Goal: Check status: Check status

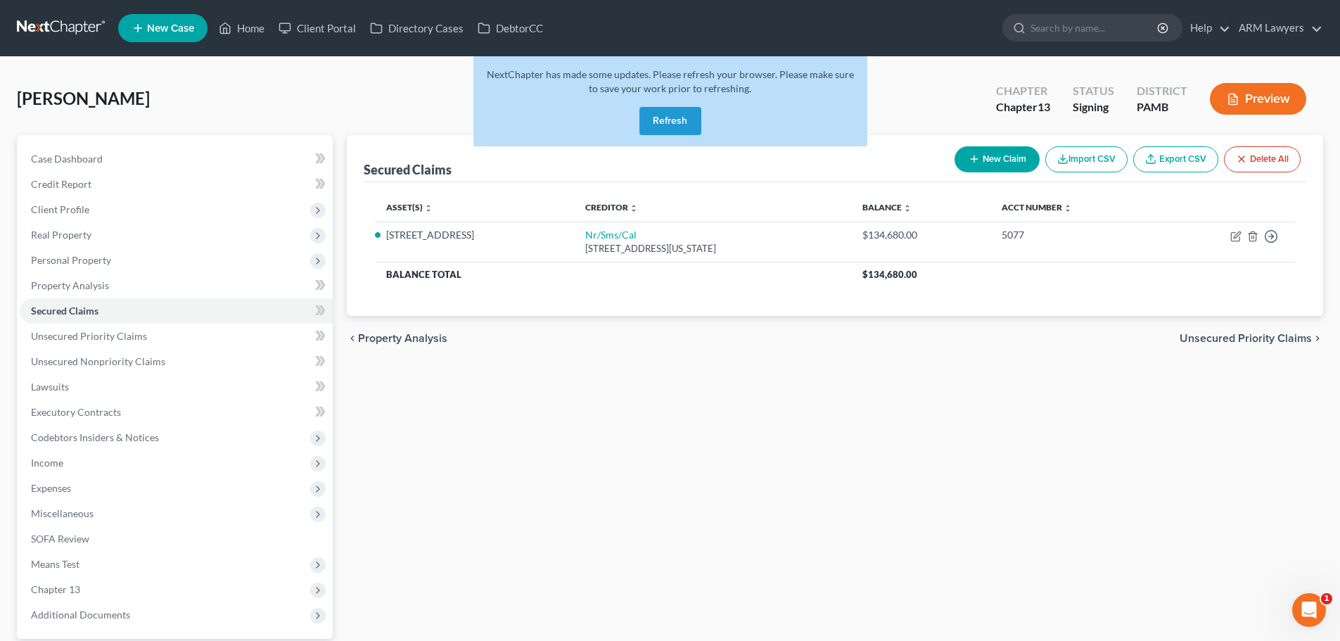
drag, startPoint x: 681, startPoint y: 122, endPoint x: 776, endPoint y: 78, distance: 104.8
click at [681, 122] on button "Refresh" at bounding box center [670, 121] width 62 height 28
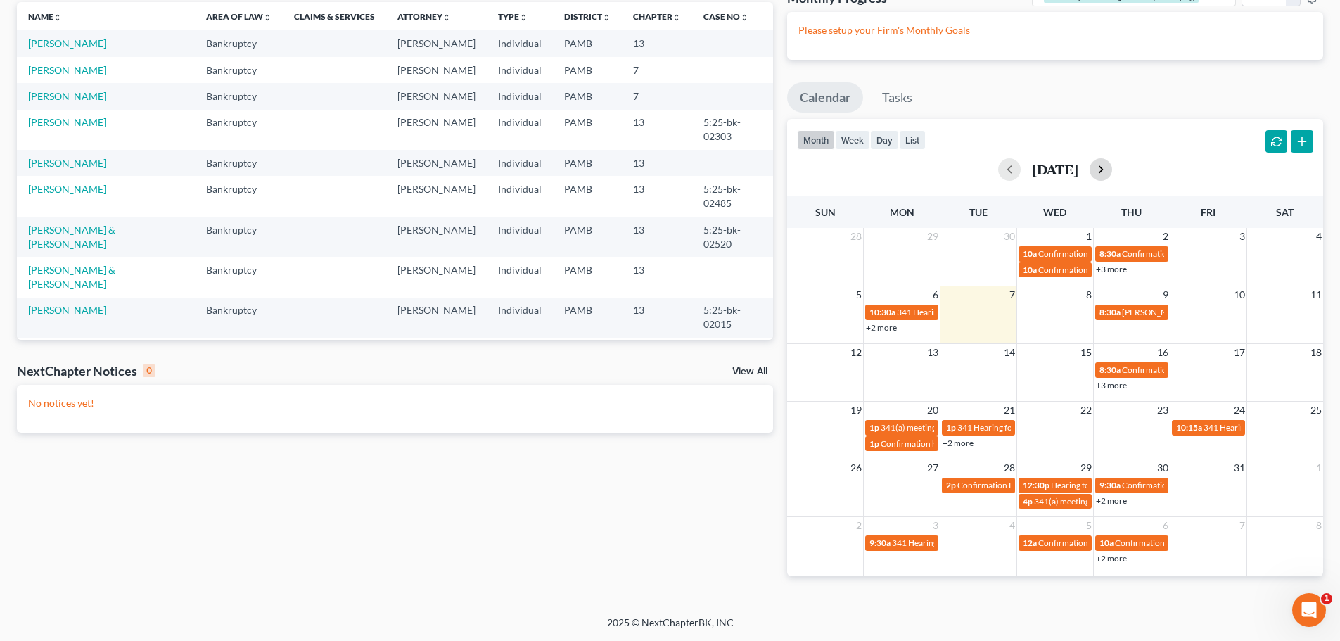
click at [1112, 165] on button "button" at bounding box center [1100, 169] width 23 height 23
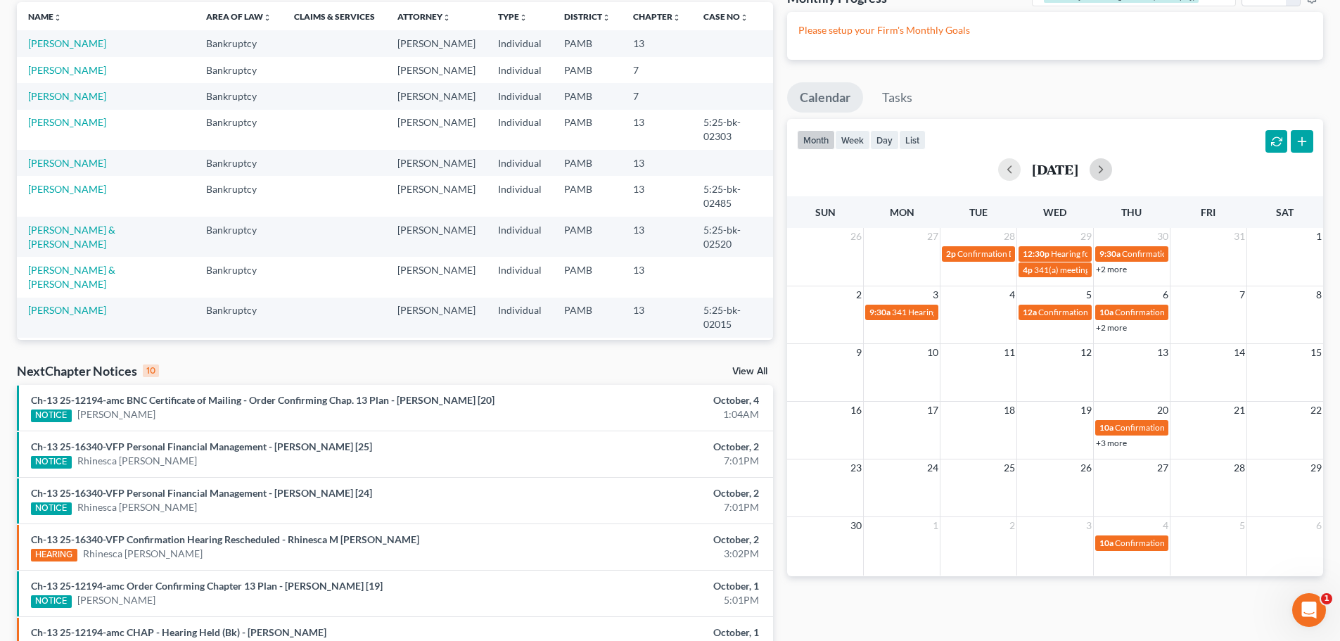
click at [1113, 437] on div "+3 more" at bounding box center [1132, 442] width 76 height 14
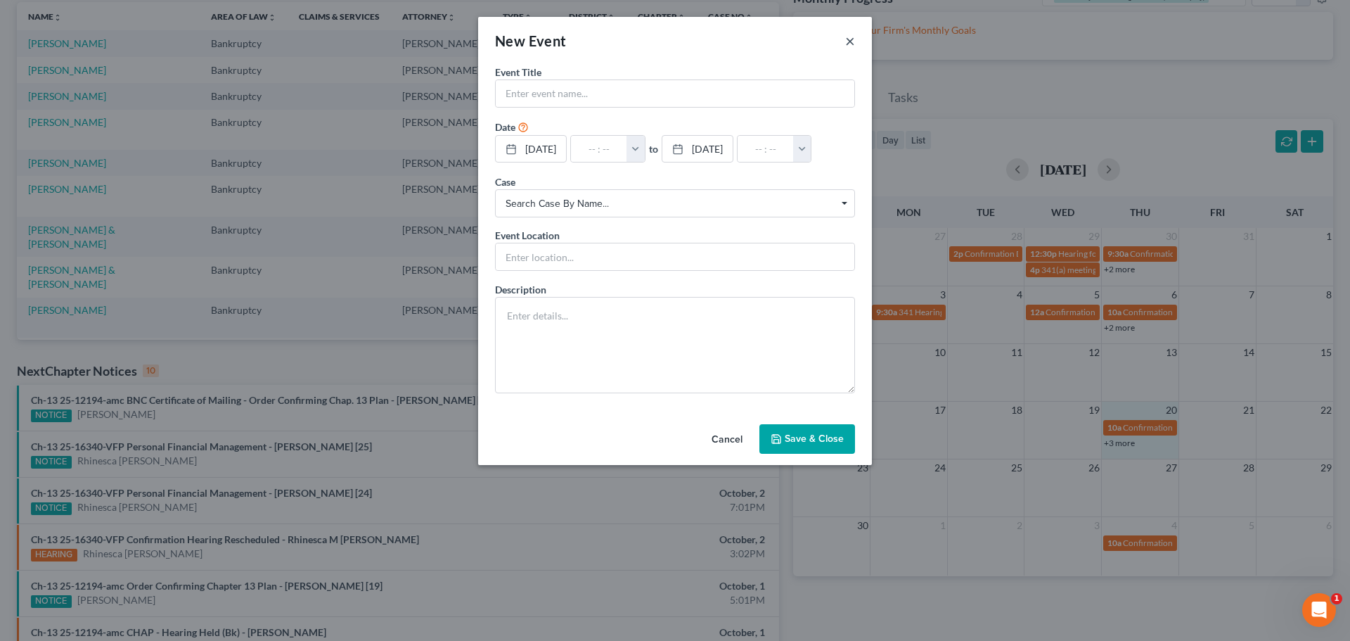
click at [847, 40] on button "×" at bounding box center [850, 40] width 10 height 17
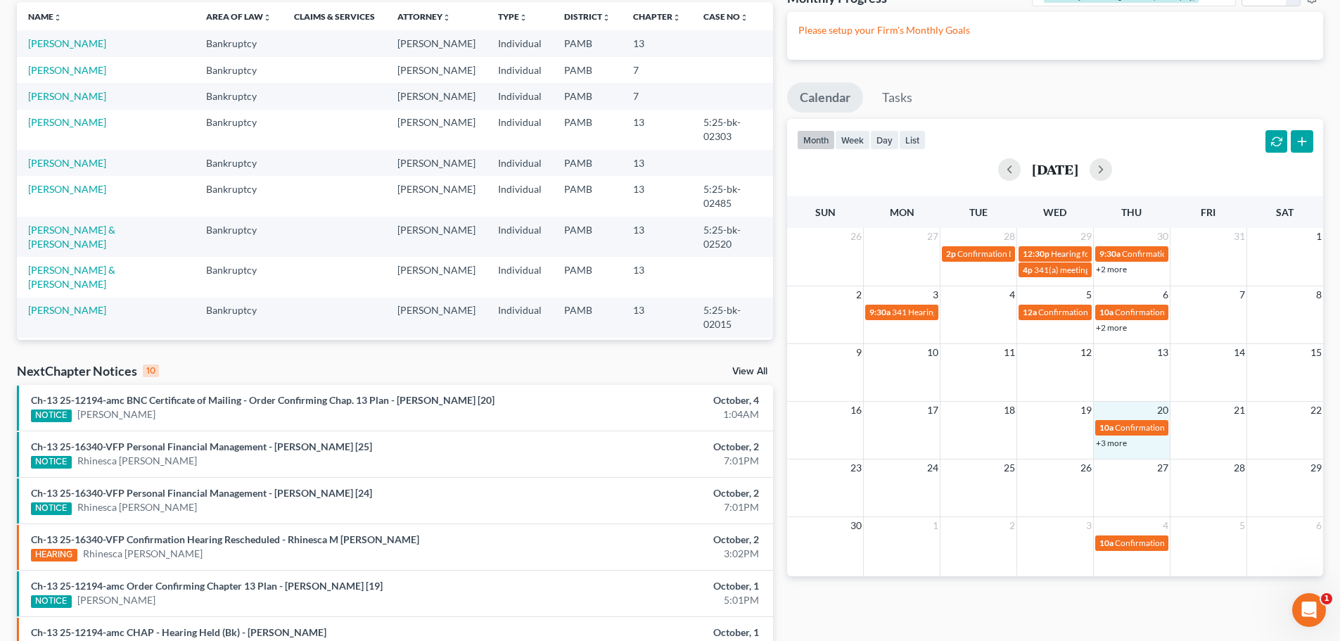
click at [1105, 442] on link "+3 more" at bounding box center [1111, 442] width 31 height 11
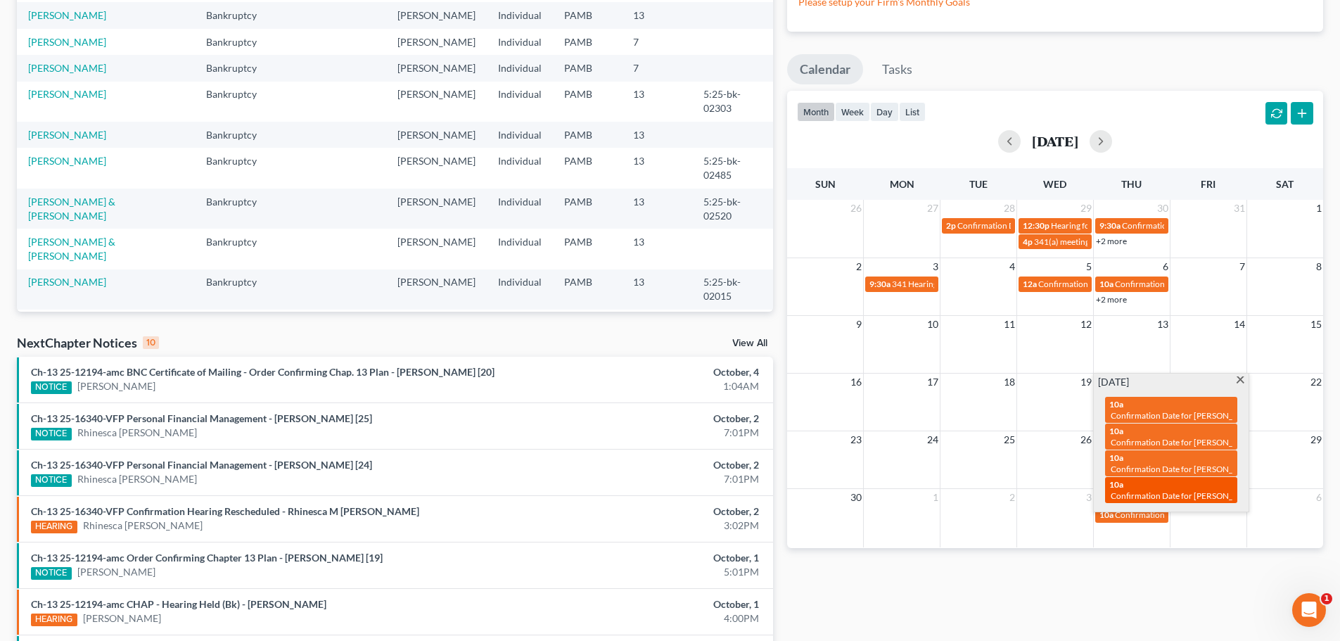
scroll to position [169, 0]
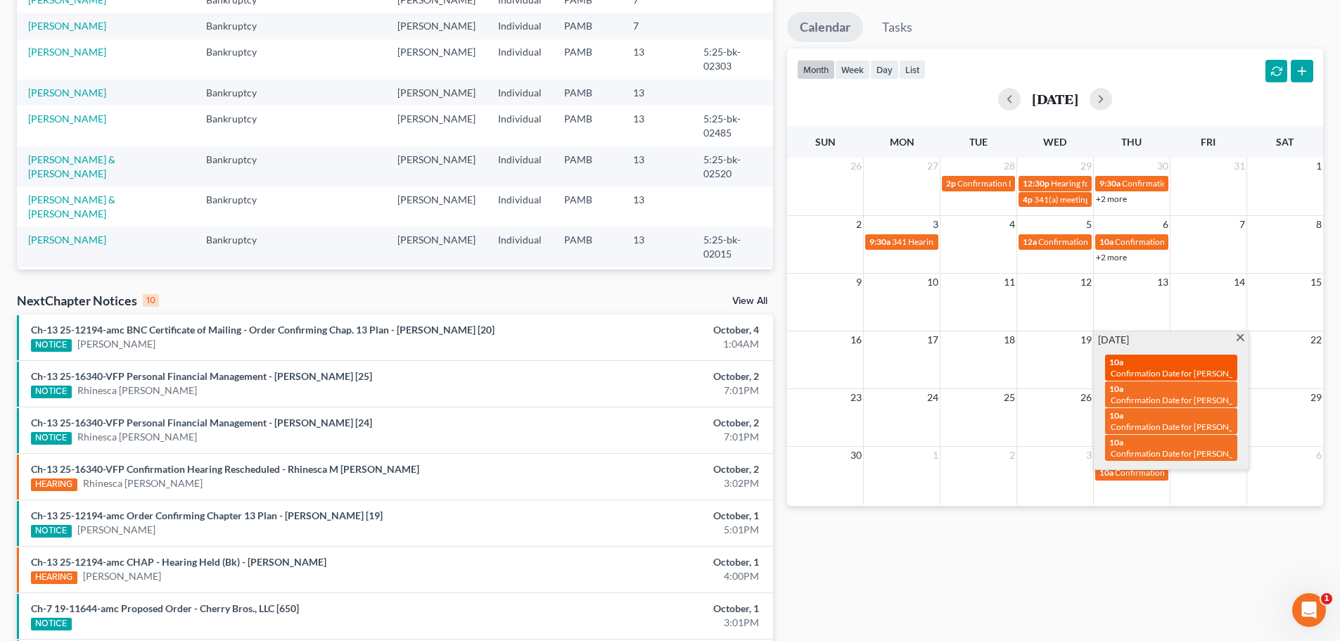
click at [1188, 369] on span "Confirmation Date for Hickey, Stephen & Ruth" at bounding box center [1222, 373] width 224 height 11
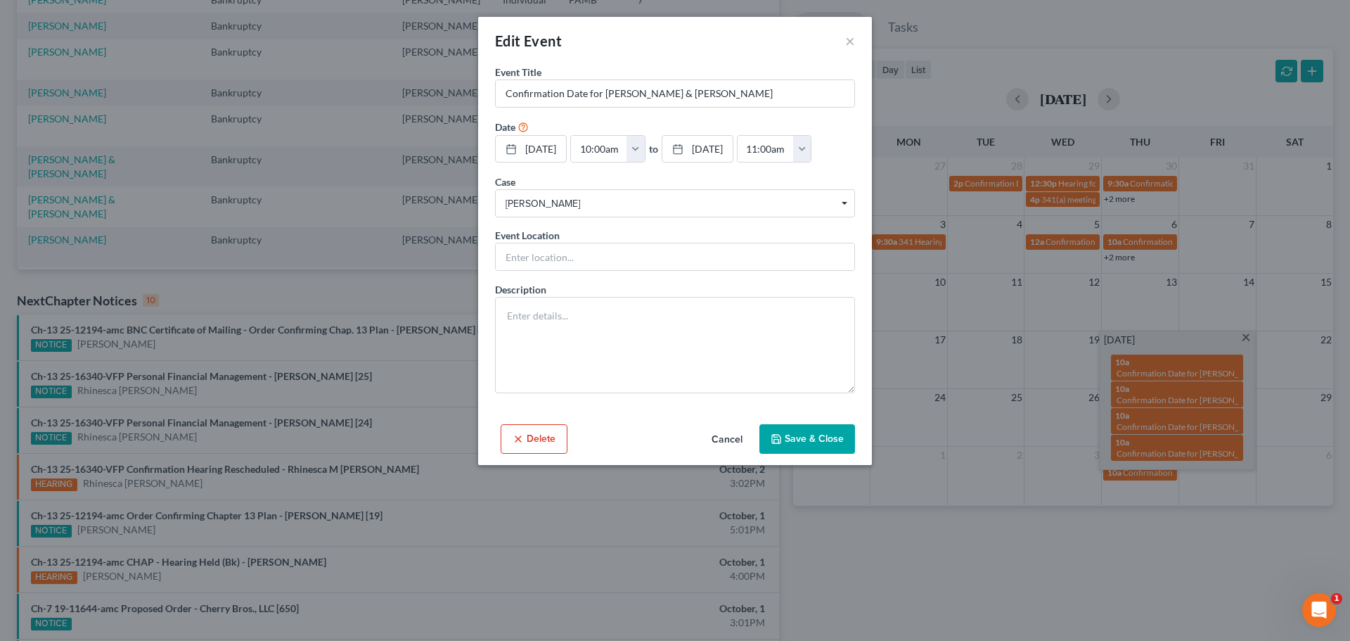
click at [1005, 500] on div "Edit Event × Event Title * Confirmation Date for Hickey, Stephen & Ruth Date 11…" at bounding box center [675, 320] width 1350 height 641
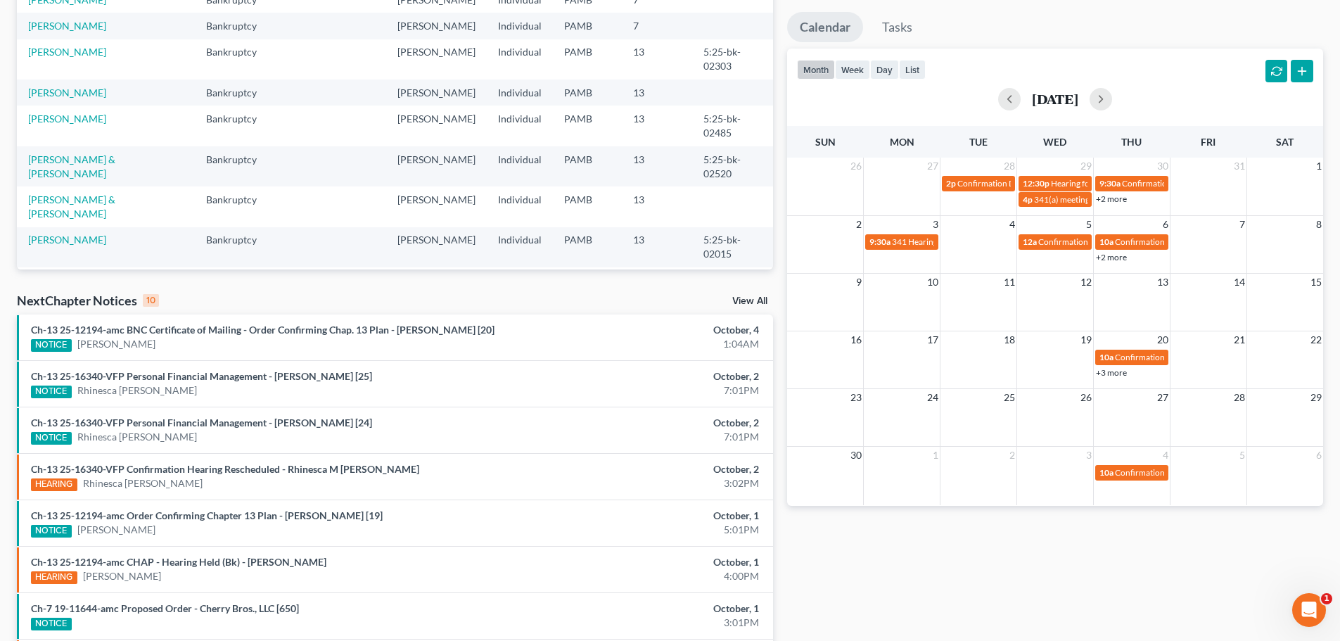
click at [1125, 259] on link "+2 more" at bounding box center [1111, 257] width 31 height 11
click at [1086, 539] on div "Monthly Progress Bankruptcy Adversary Proceeding Practice (Bankruptcy) Bankrupt…" at bounding box center [1055, 352] width 550 height 896
click at [998, 101] on button "button" at bounding box center [1009, 99] width 23 height 23
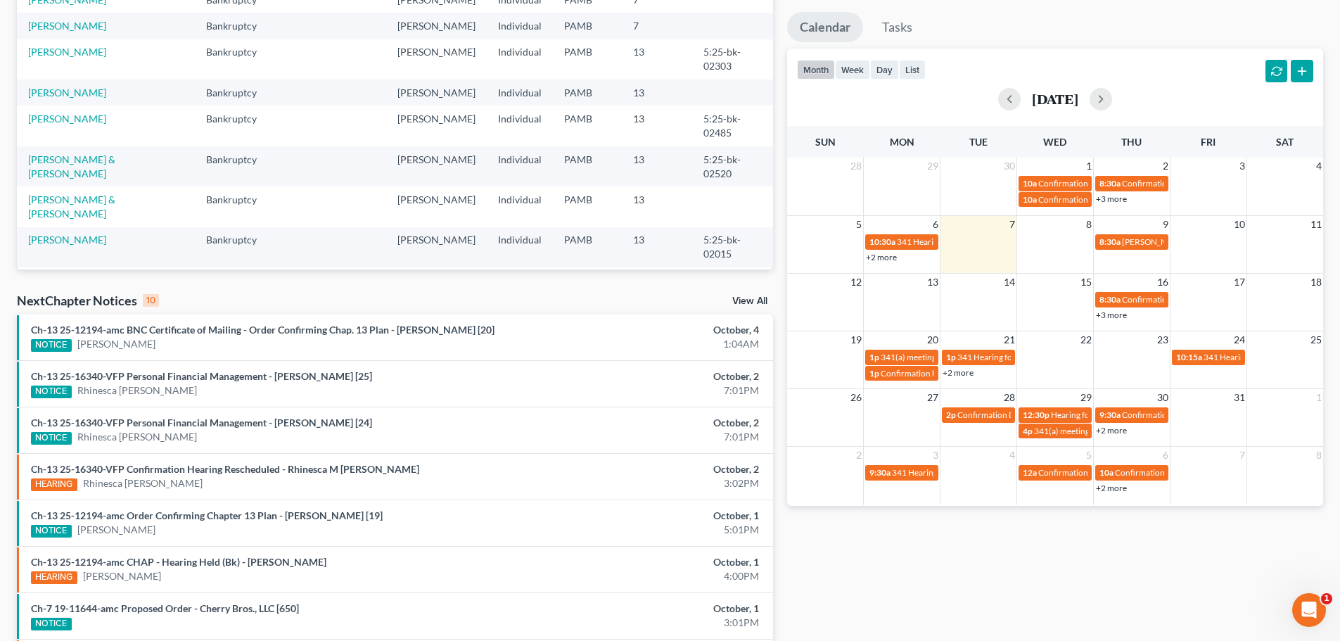
click at [1119, 315] on link "+3 more" at bounding box center [1111, 314] width 31 height 11
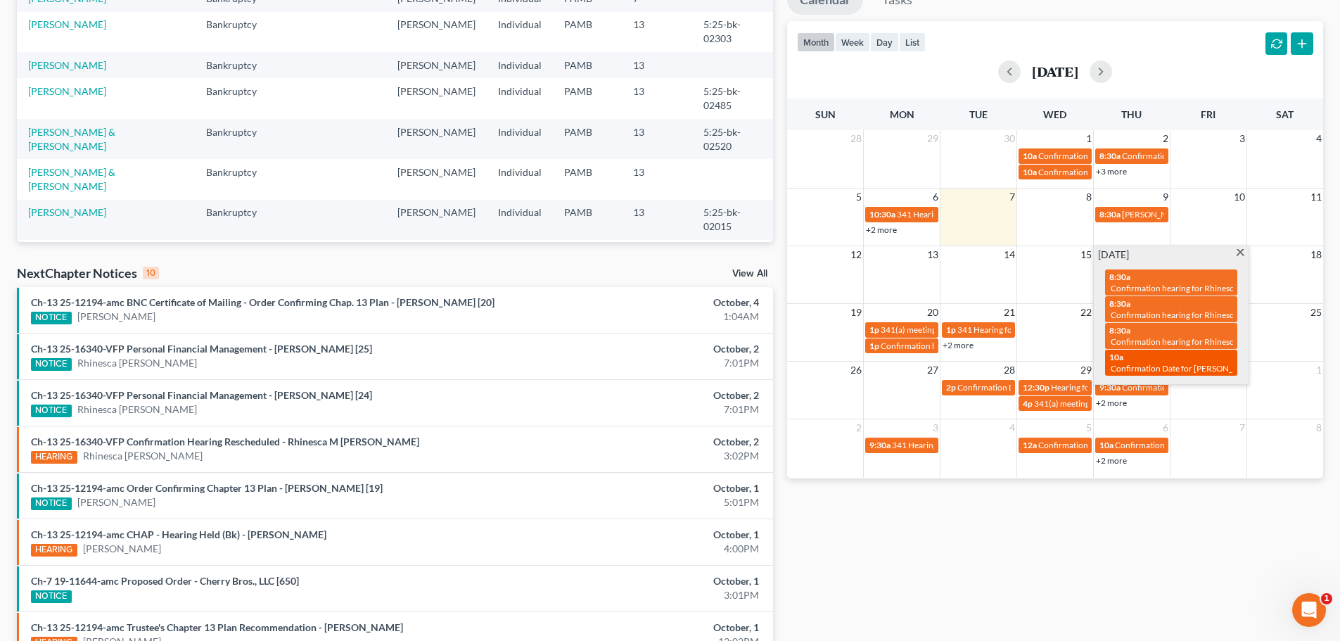
scroll to position [240, 0]
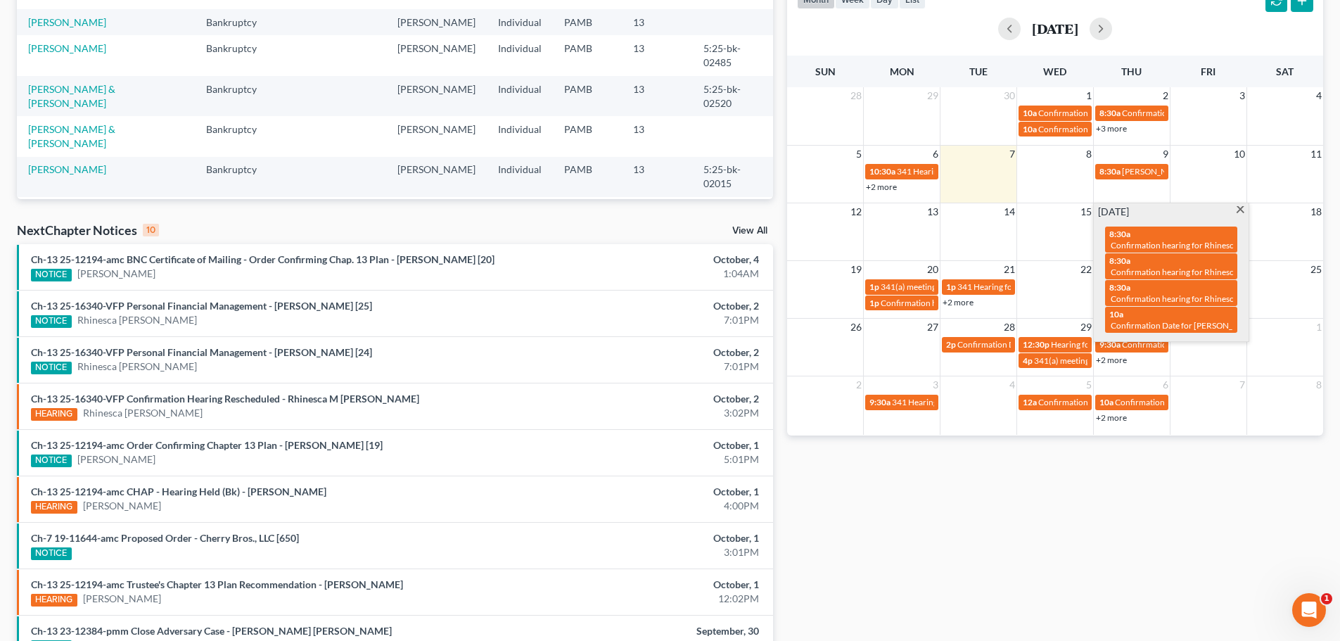
click at [1136, 457] on div "Monthly Progress Bankruptcy Adversary Proceeding Practice (Bankruptcy) Bankrupt…" at bounding box center [1055, 282] width 550 height 896
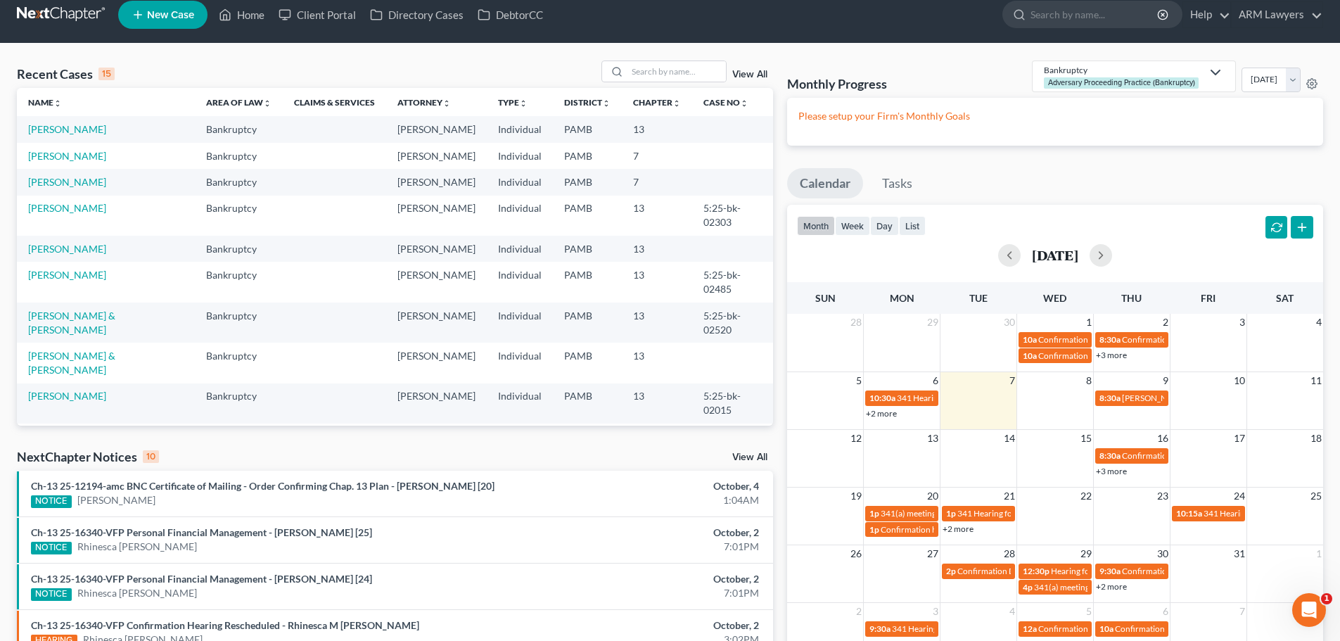
scroll to position [0, 0]
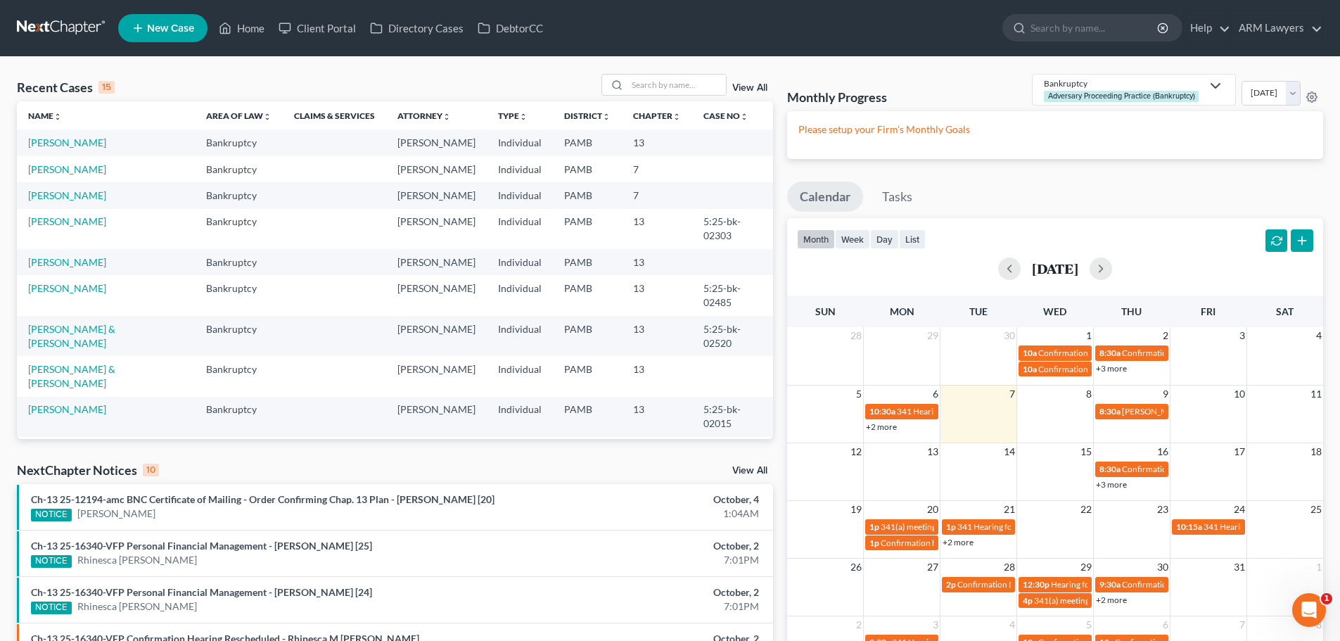
click at [55, 20] on link at bounding box center [62, 27] width 90 height 25
